Goal: Task Accomplishment & Management: Complete application form

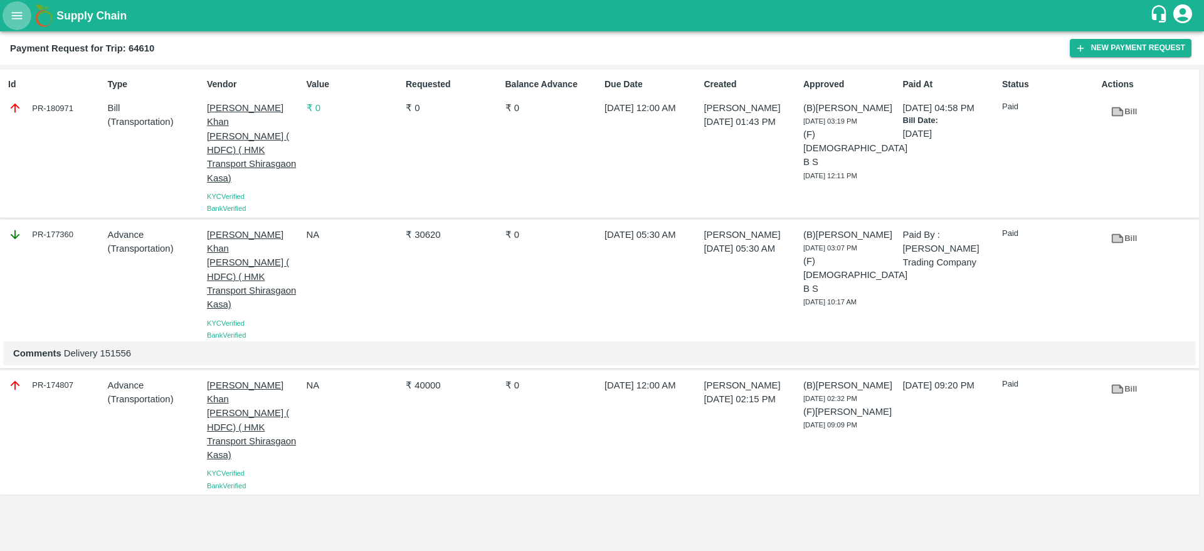
click at [19, 23] on button "open drawer" at bounding box center [17, 15] width 29 height 29
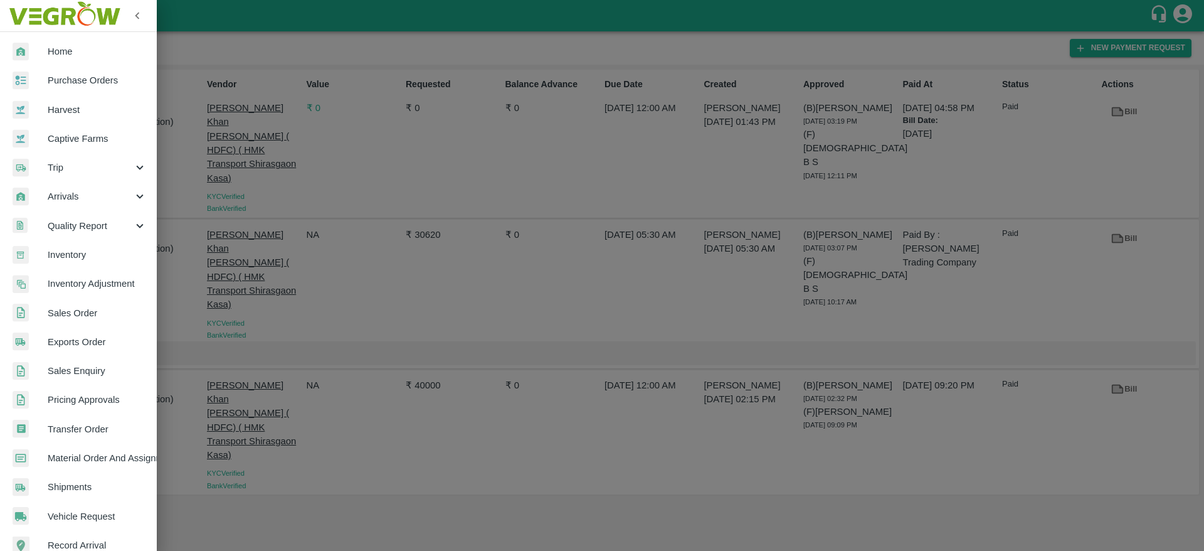
click at [84, 162] on span "Trip" at bounding box center [90, 168] width 85 height 14
click at [78, 194] on span "Fruit Movement" at bounding box center [102, 196] width 89 height 14
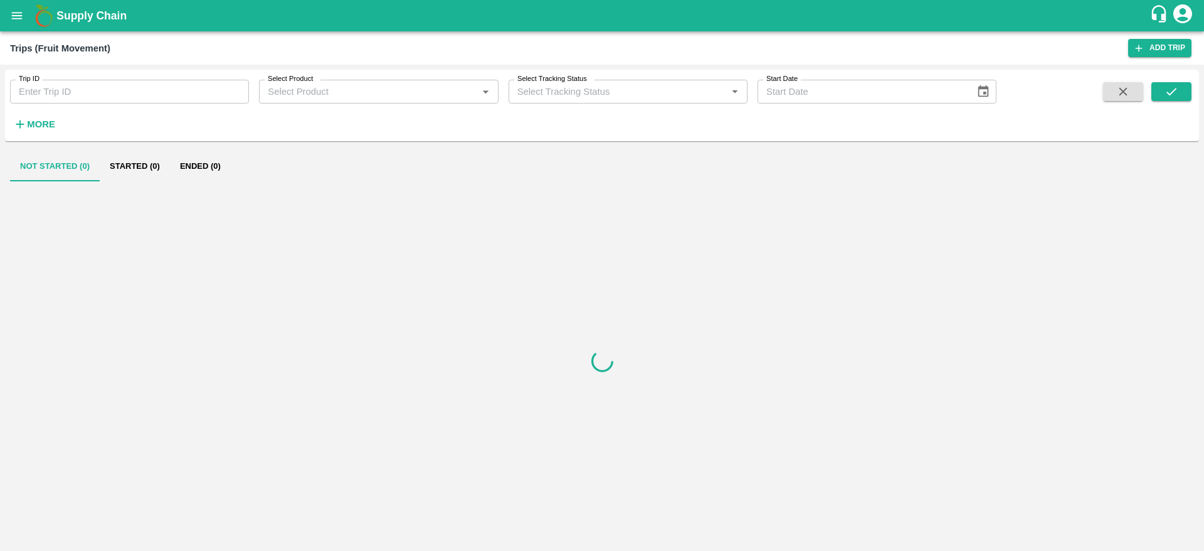
click at [113, 91] on input "Trip ID" at bounding box center [129, 92] width 239 height 24
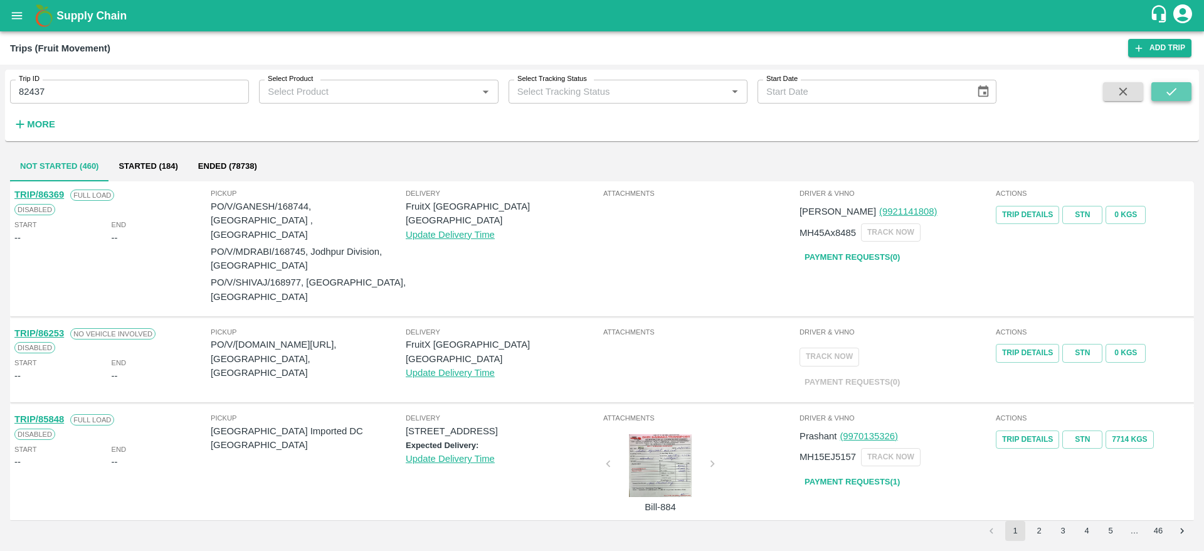
click at [1173, 92] on icon "submit" at bounding box center [1171, 92] width 10 height 8
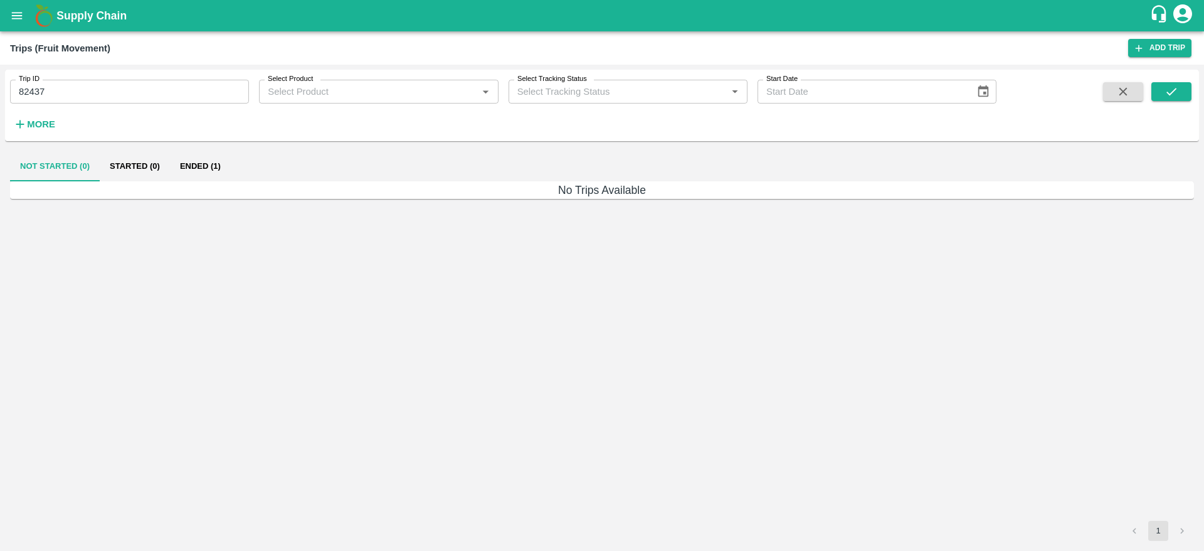
click at [213, 167] on button "Ended (1)" at bounding box center [200, 166] width 61 height 30
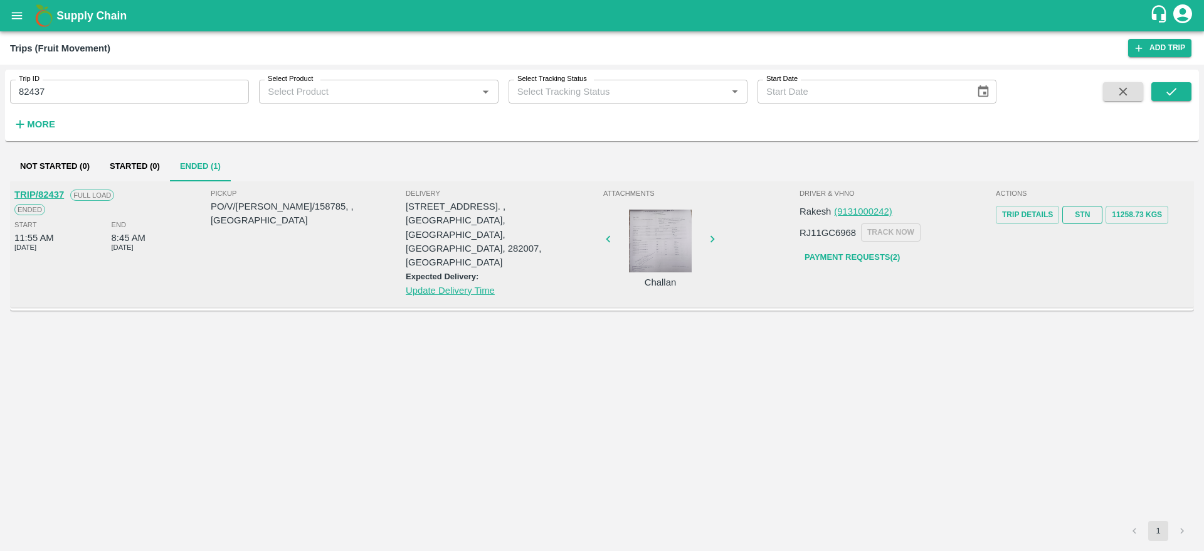
click at [1080, 218] on link "STN" at bounding box center [1082, 215] width 40 height 18
click at [139, 91] on input "82437" at bounding box center [129, 92] width 239 height 24
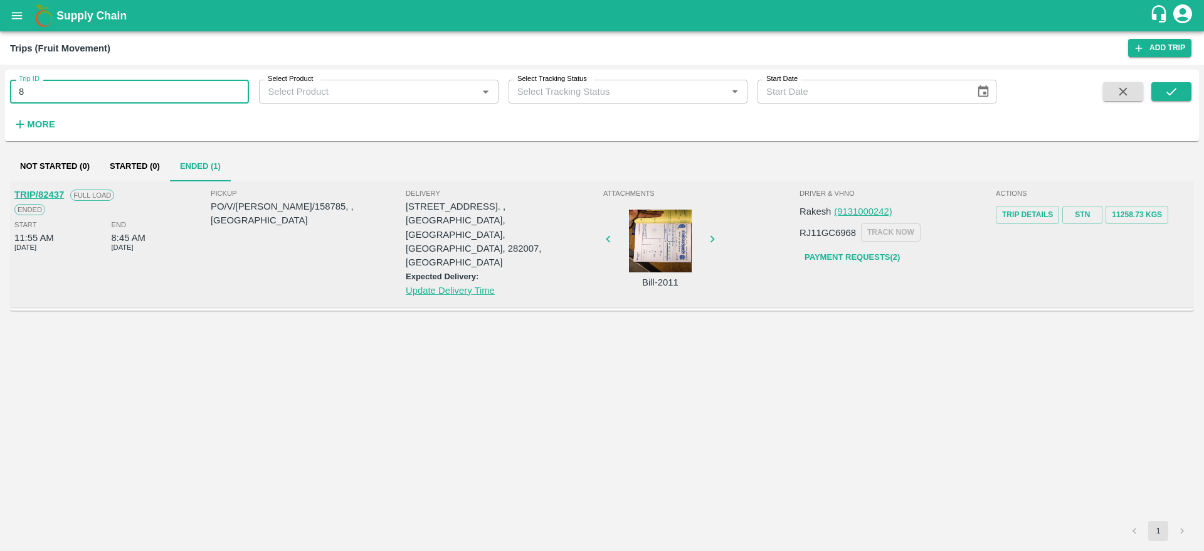
type input "8"
type input "5"
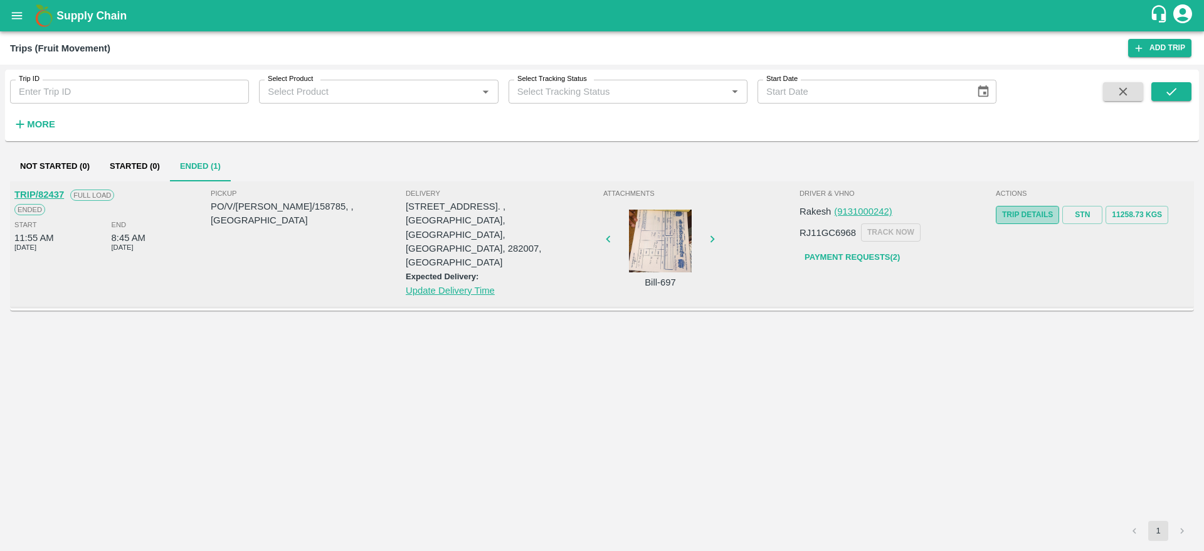
click at [1030, 217] on link "Trip Details" at bounding box center [1027, 215] width 63 height 18
click at [38, 122] on strong "More" at bounding box center [41, 124] width 28 height 10
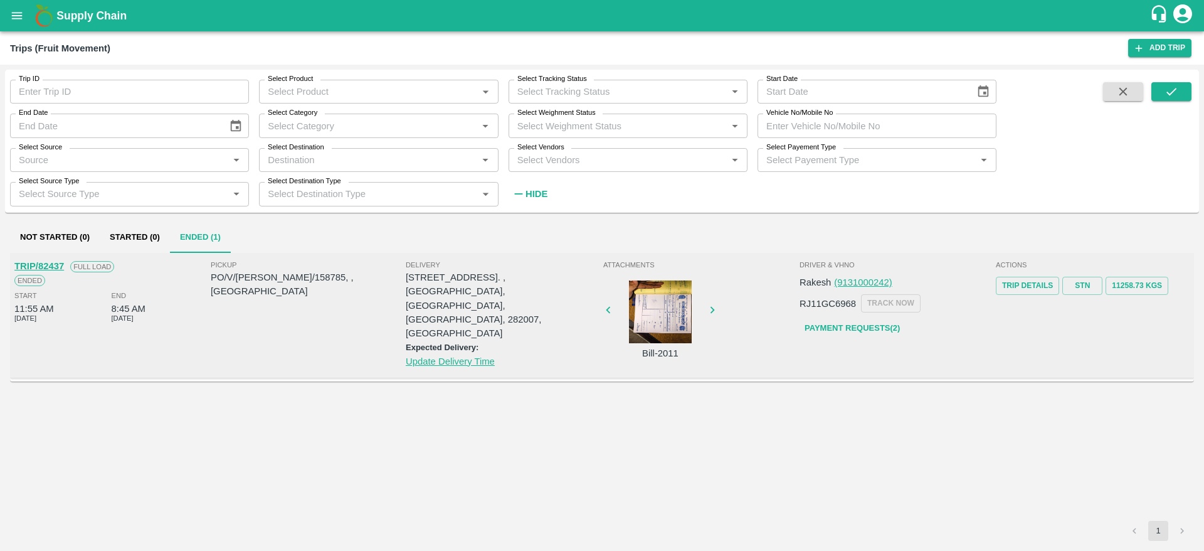
click at [678, 323] on div at bounding box center [660, 311] width 94 height 63
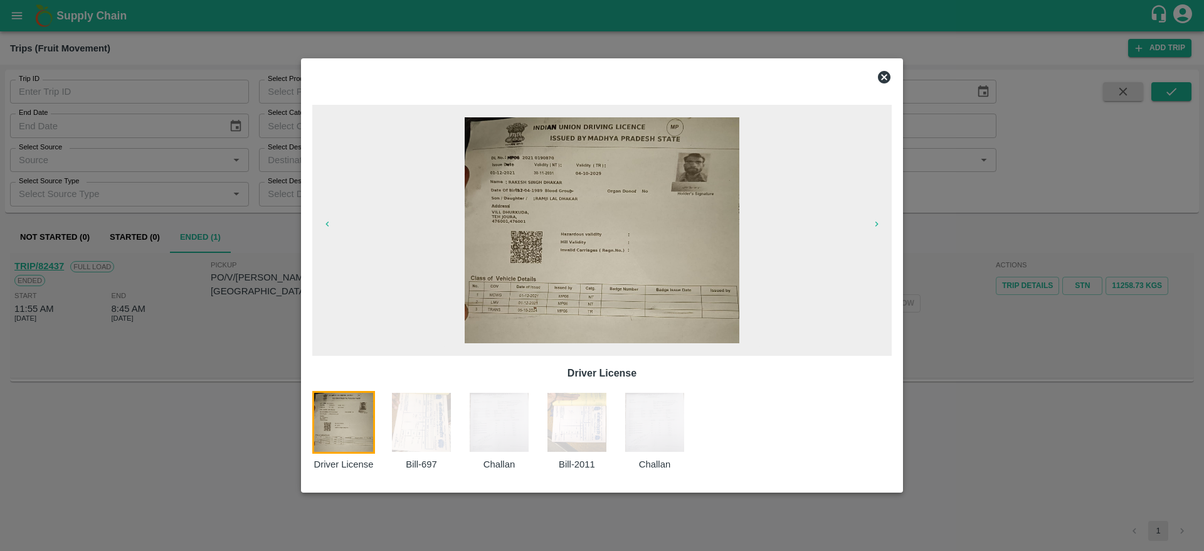
click at [433, 424] on img at bounding box center [421, 422] width 63 height 63
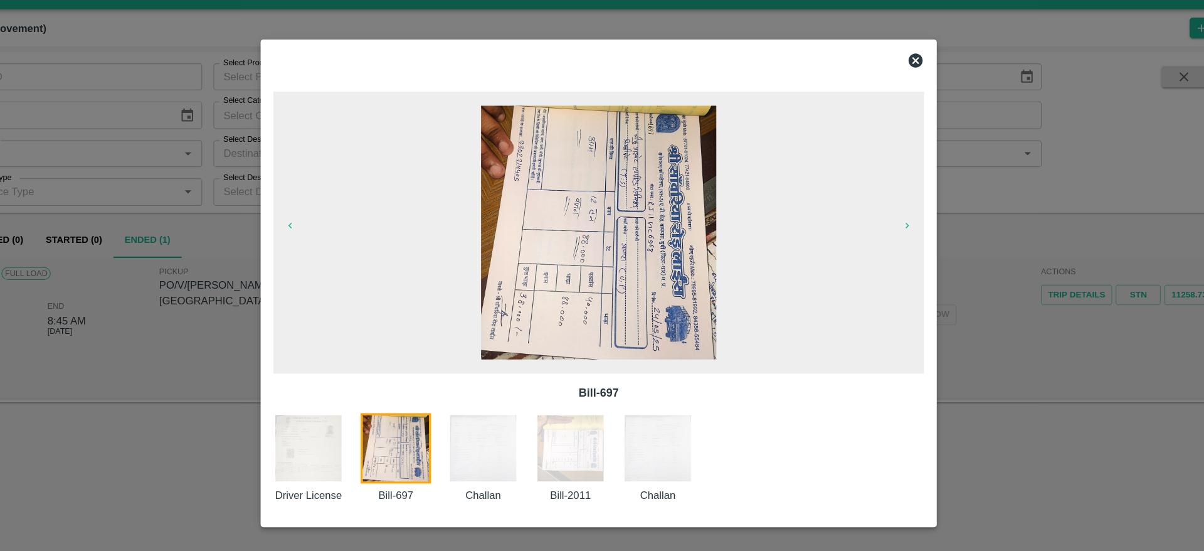
click at [509, 413] on img at bounding box center [499, 422] width 63 height 63
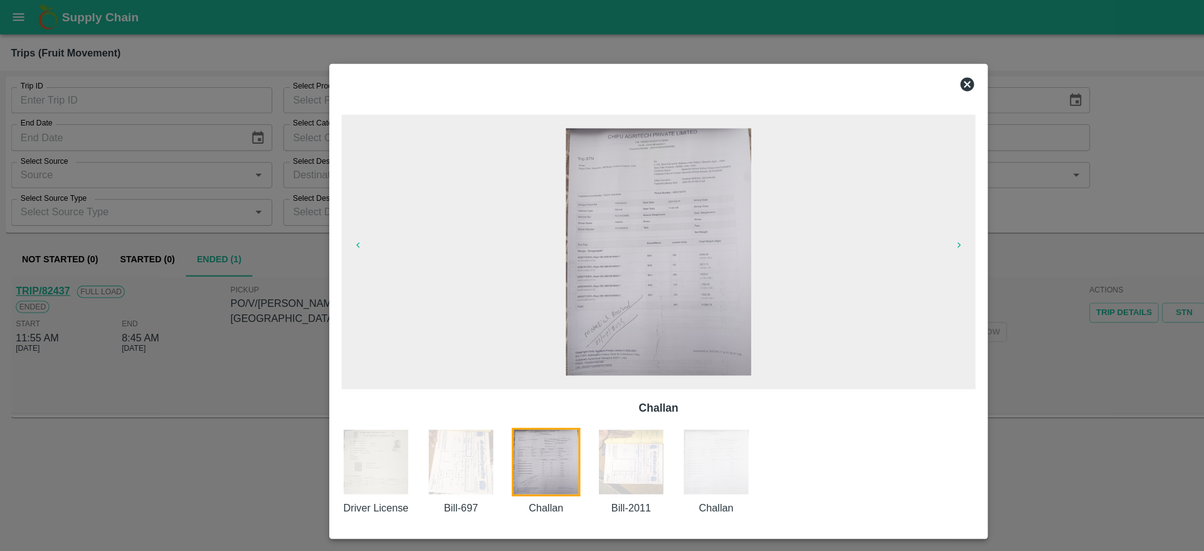
click at [585, 409] on img at bounding box center [577, 422] width 63 height 63
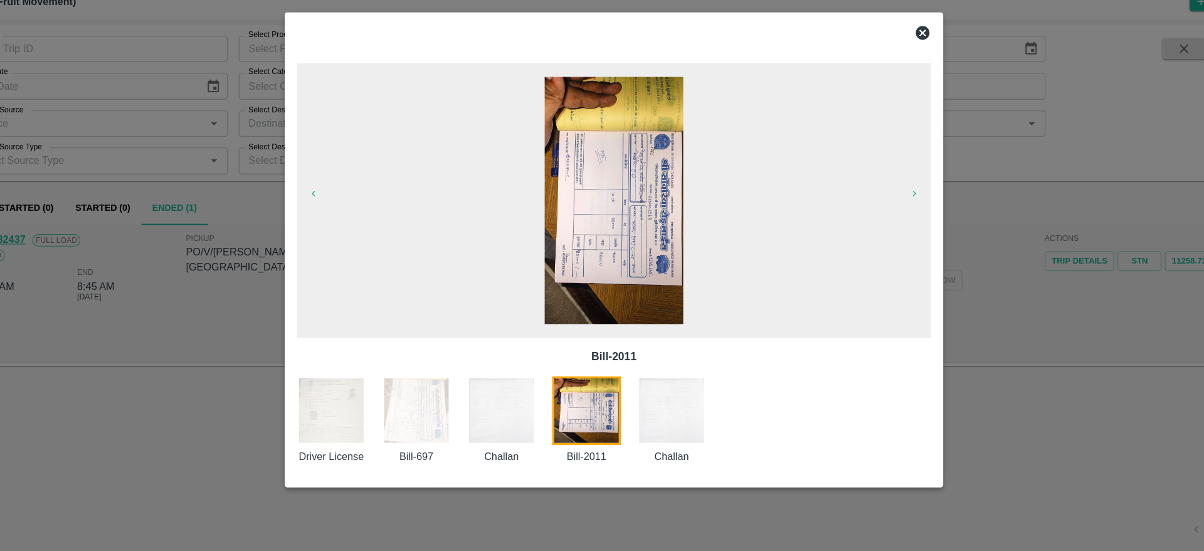
click at [667, 435] on img at bounding box center [654, 422] width 63 height 63
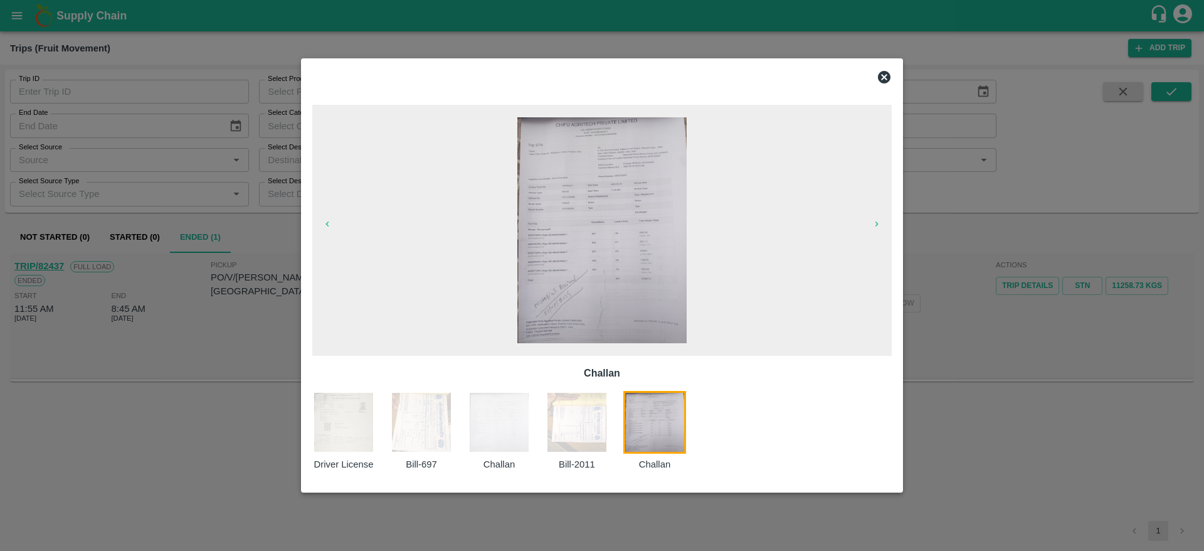
click at [883, 77] on icon at bounding box center [884, 77] width 13 height 13
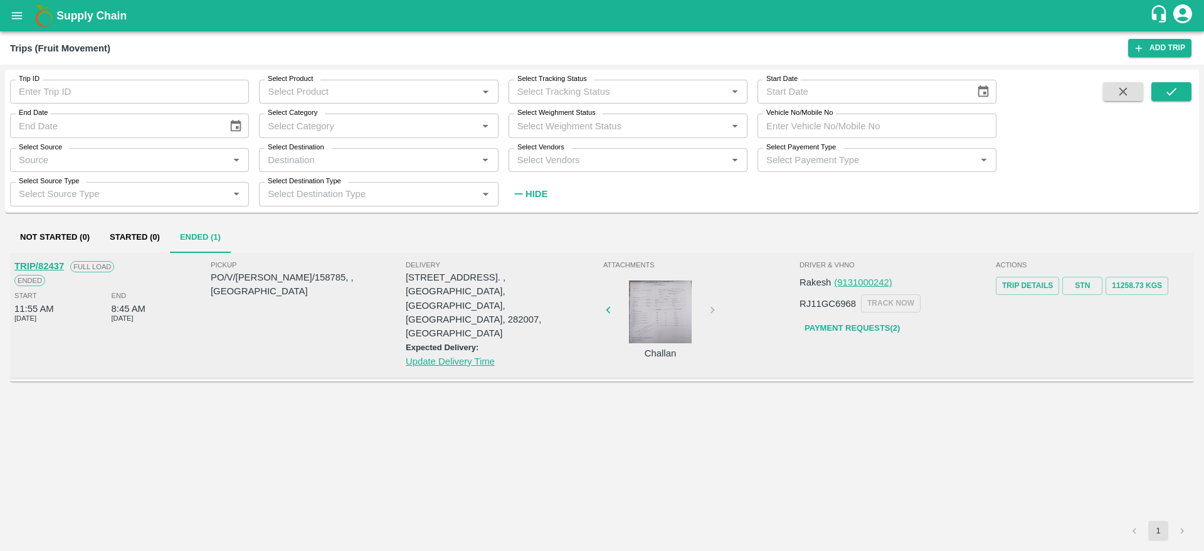
click at [154, 94] on input "Trip ID" at bounding box center [129, 92] width 239 height 24
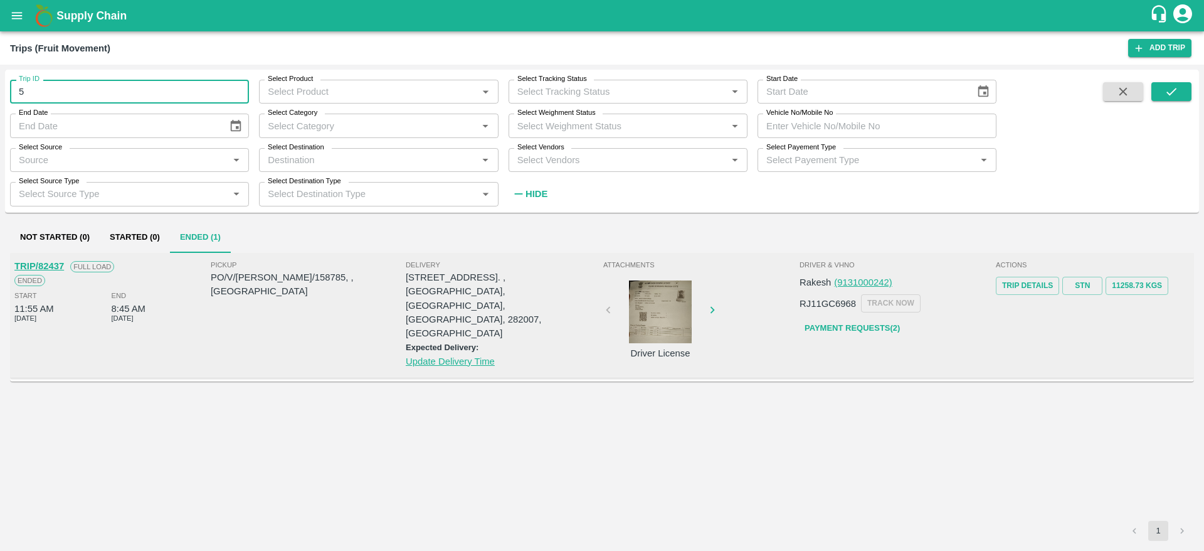
type input "5"
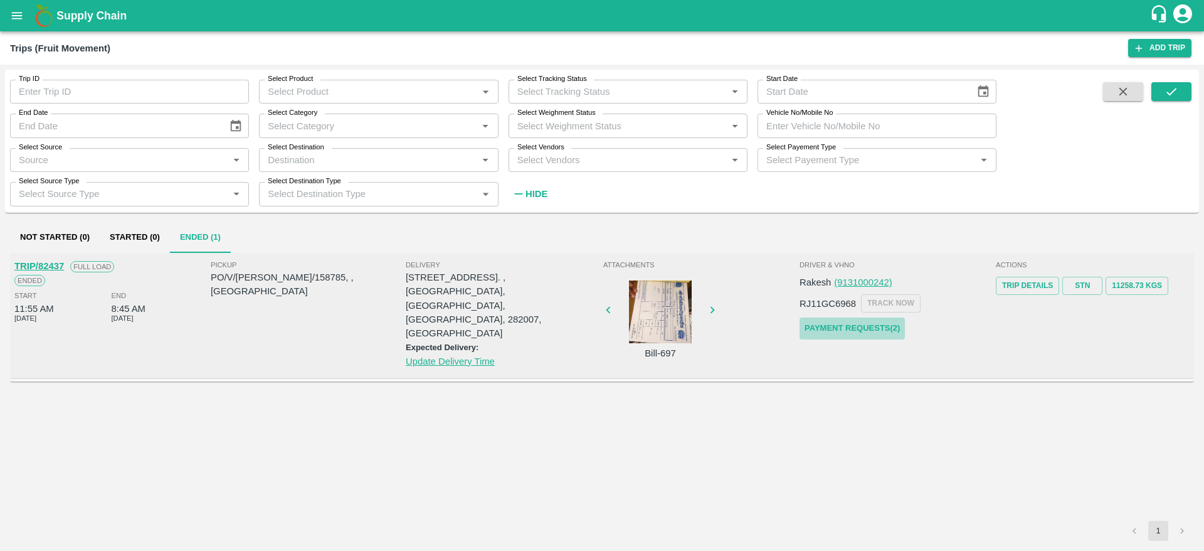
click at [820, 332] on link "Payment Requests( 2 )" at bounding box center [851, 328] width 105 height 22
click at [417, 435] on div "TRIP/82437 Full Load Ended Start 11:55 AM 24 May 2025 End 8:45 AM 29 May 2025 P…" at bounding box center [602, 387] width 1184 height 268
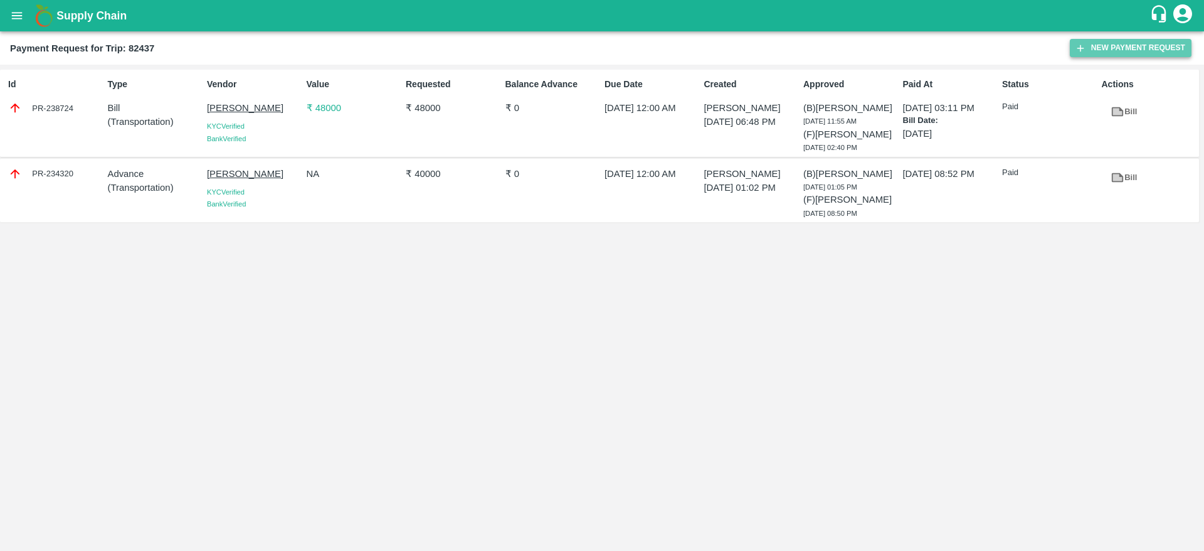
click at [1124, 45] on button "New Payment Request" at bounding box center [1131, 48] width 122 height 18
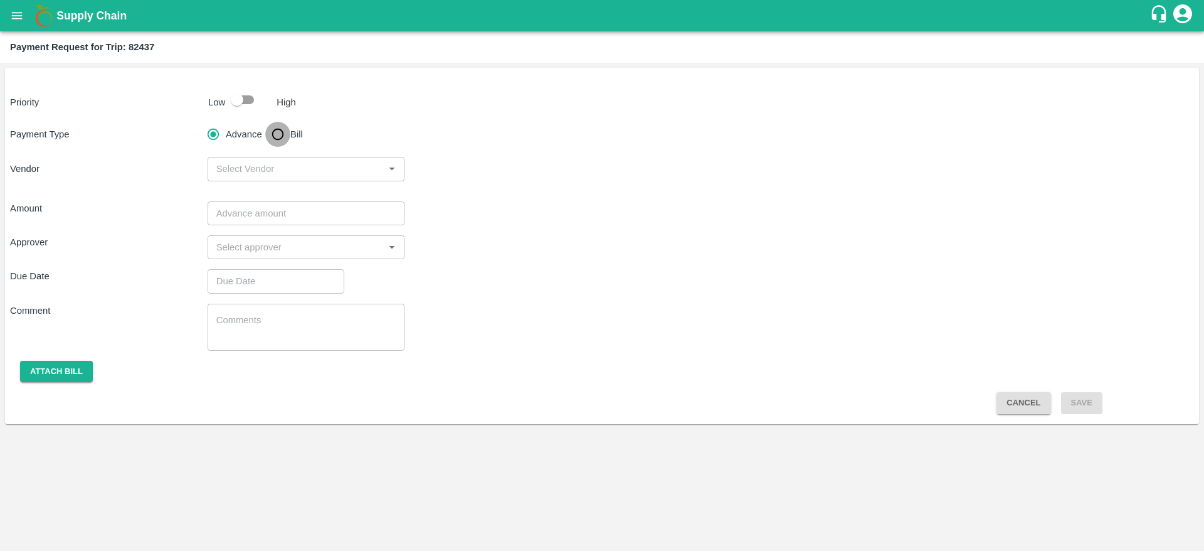
click at [282, 134] on input "Bill" at bounding box center [277, 134] width 25 height 25
radio input "true"
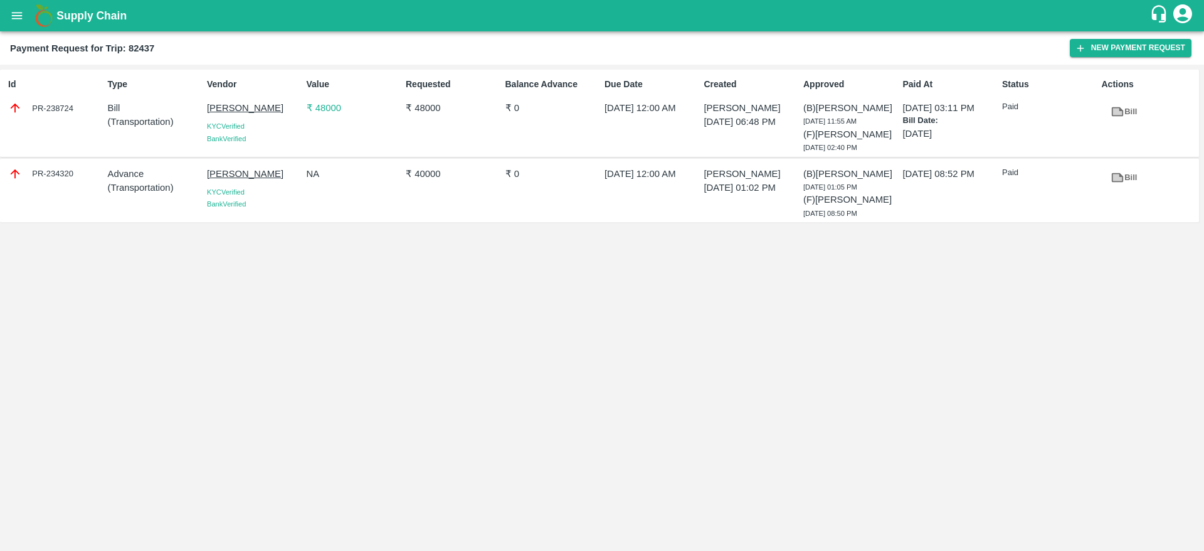
click at [530, 331] on div "Id PR-238724 Type Bill ( Transportation ) Vendor [PERSON_NAME] [GEOGRAPHIC_DATA…" at bounding box center [602, 308] width 1204 height 486
